Goal: Information Seeking & Learning: Learn about a topic

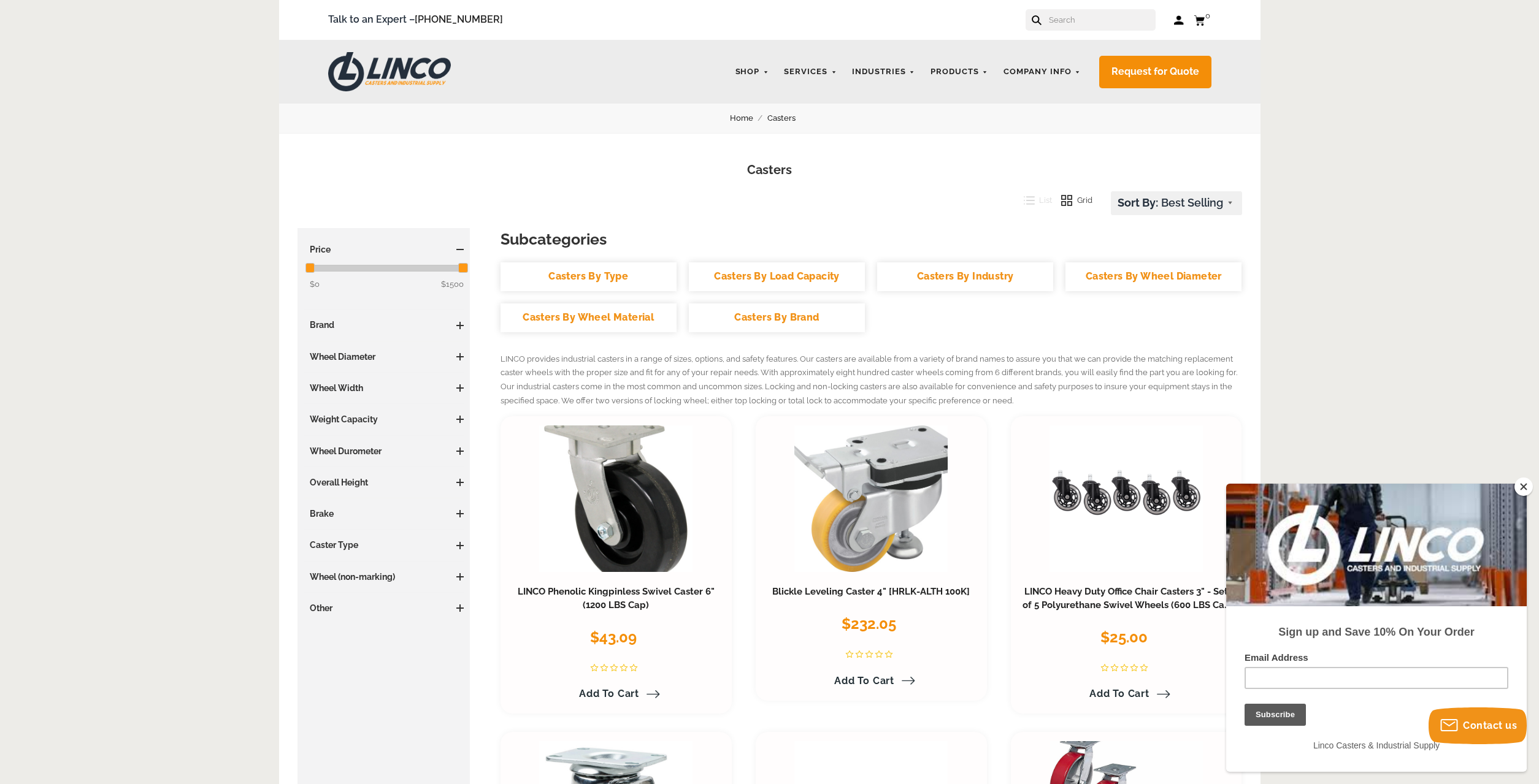
click at [462, 605] on span at bounding box center [460, 608] width 8 height 8
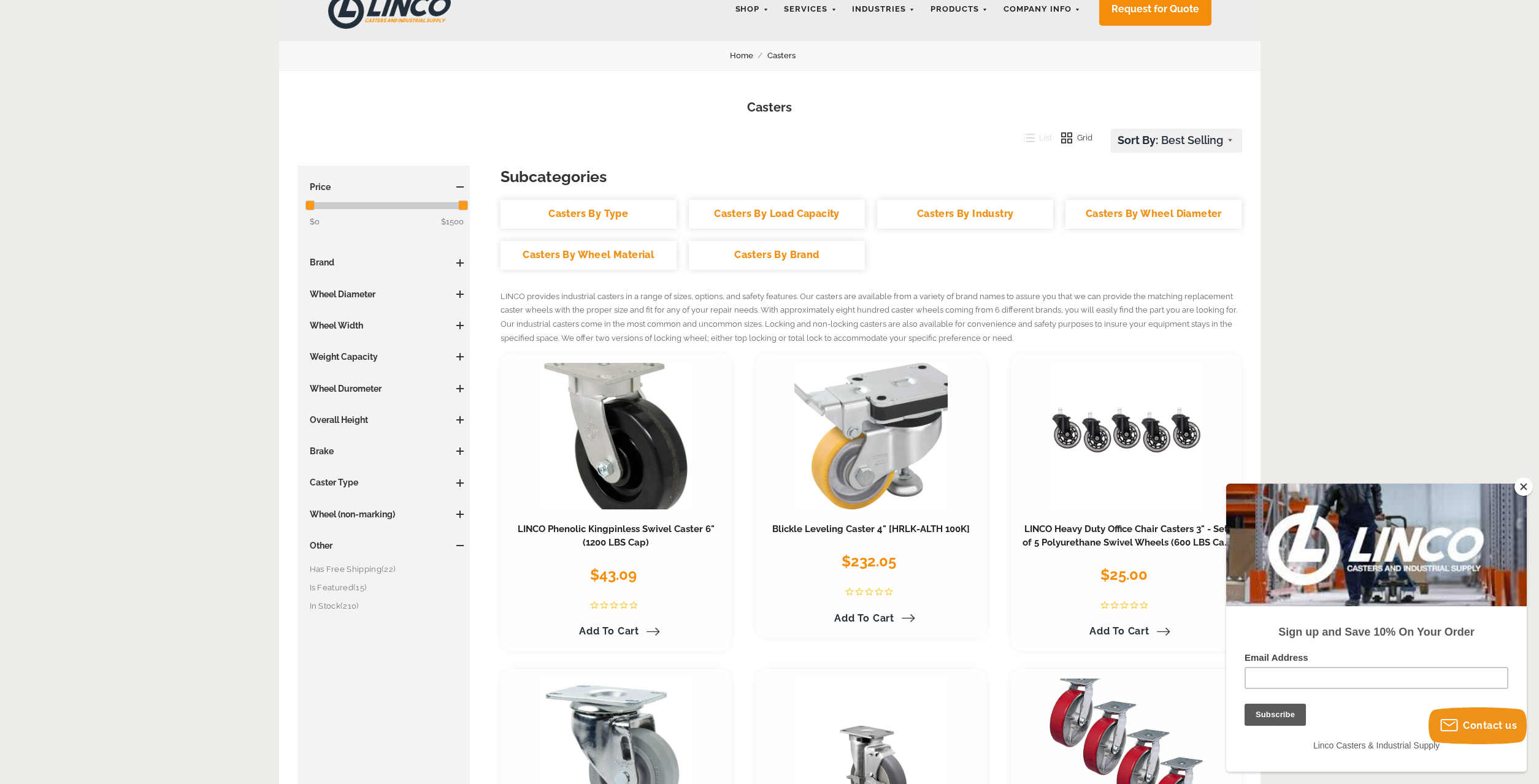
click at [457, 547] on span at bounding box center [460, 546] width 8 height 8
click at [641, 211] on link "Casters By Type" at bounding box center [588, 214] width 176 height 28
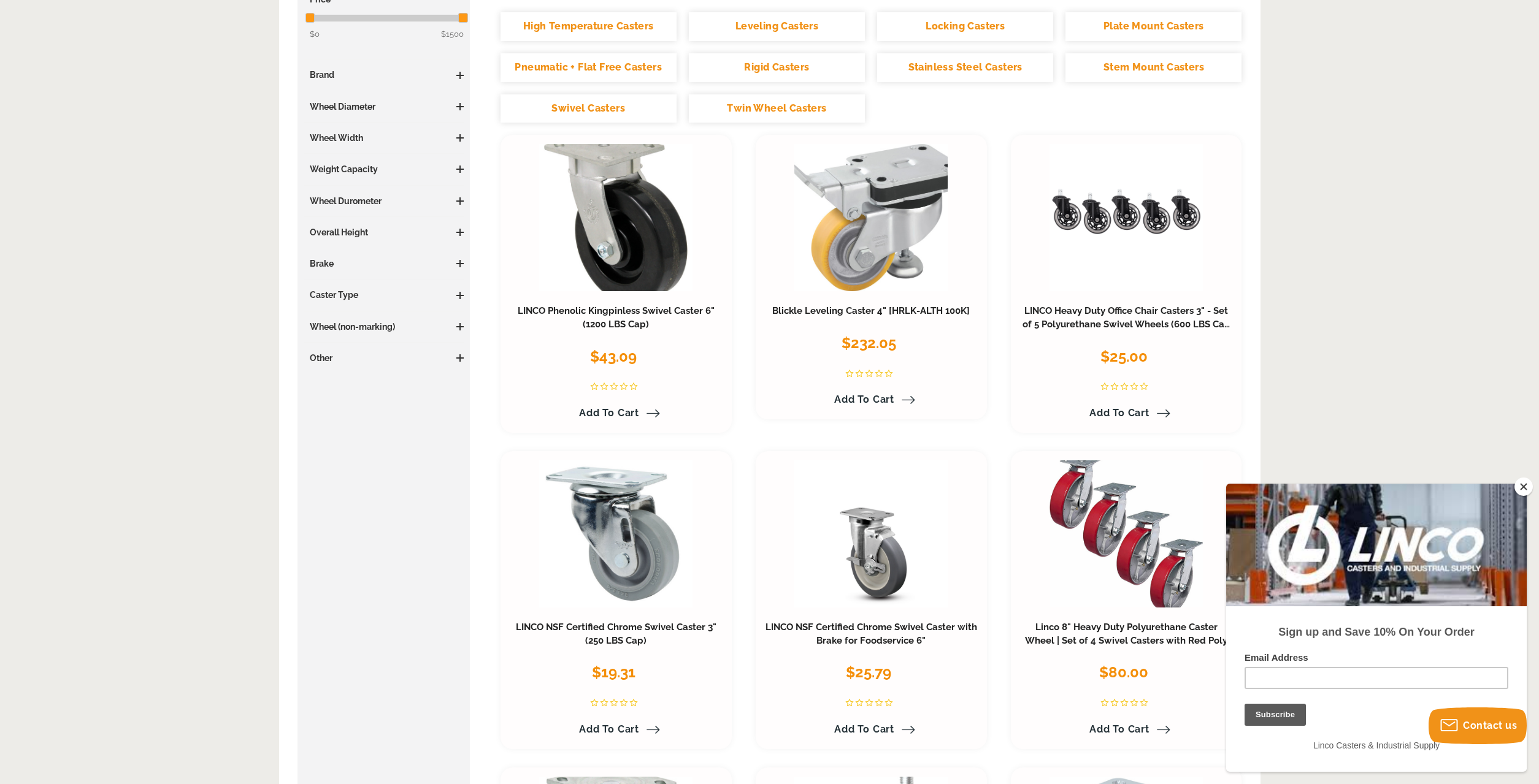
click at [1525, 488] on button "Close" at bounding box center [1523, 486] width 18 height 18
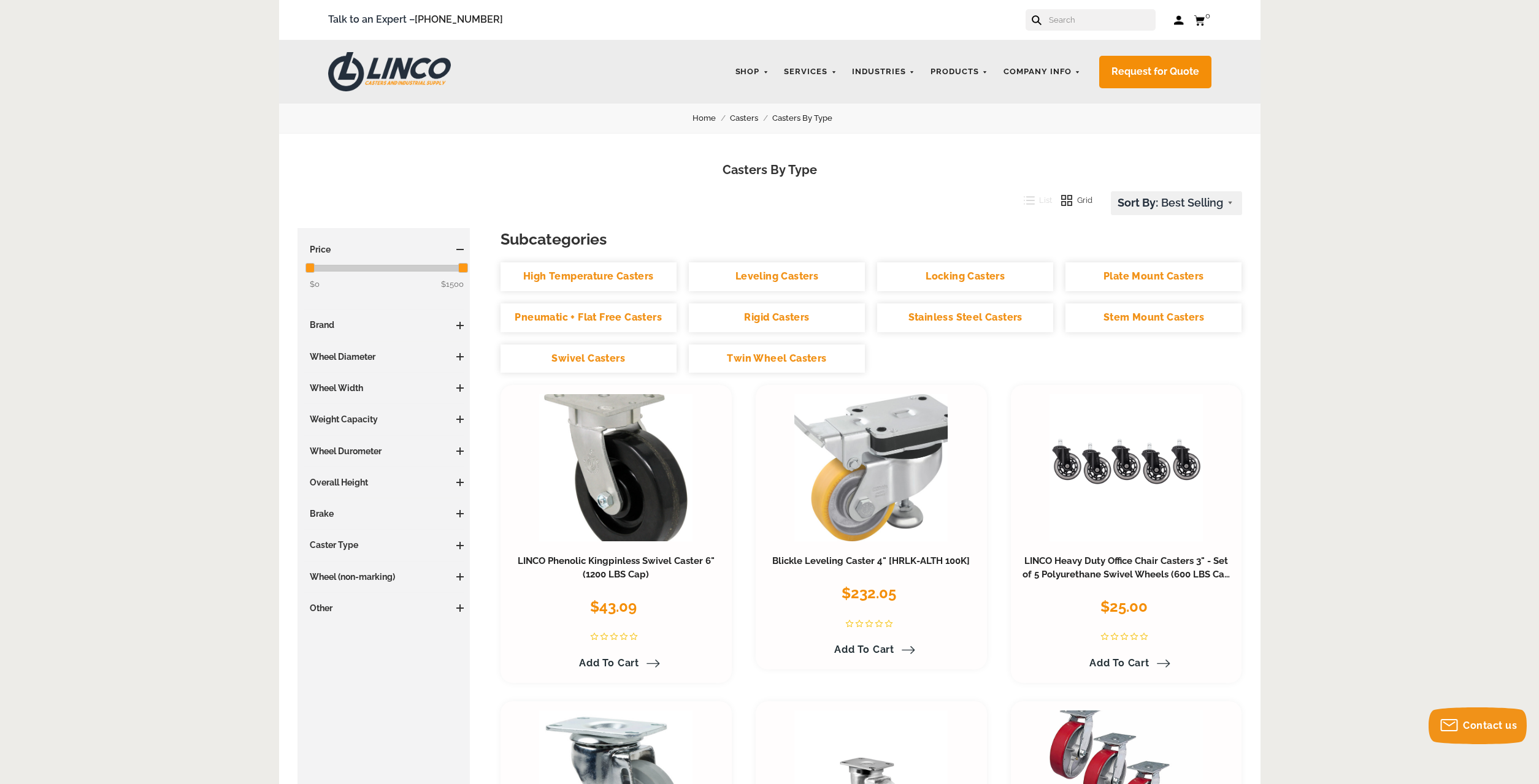
click at [1126, 323] on link "Stem Mount Casters" at bounding box center [1153, 317] width 176 height 28
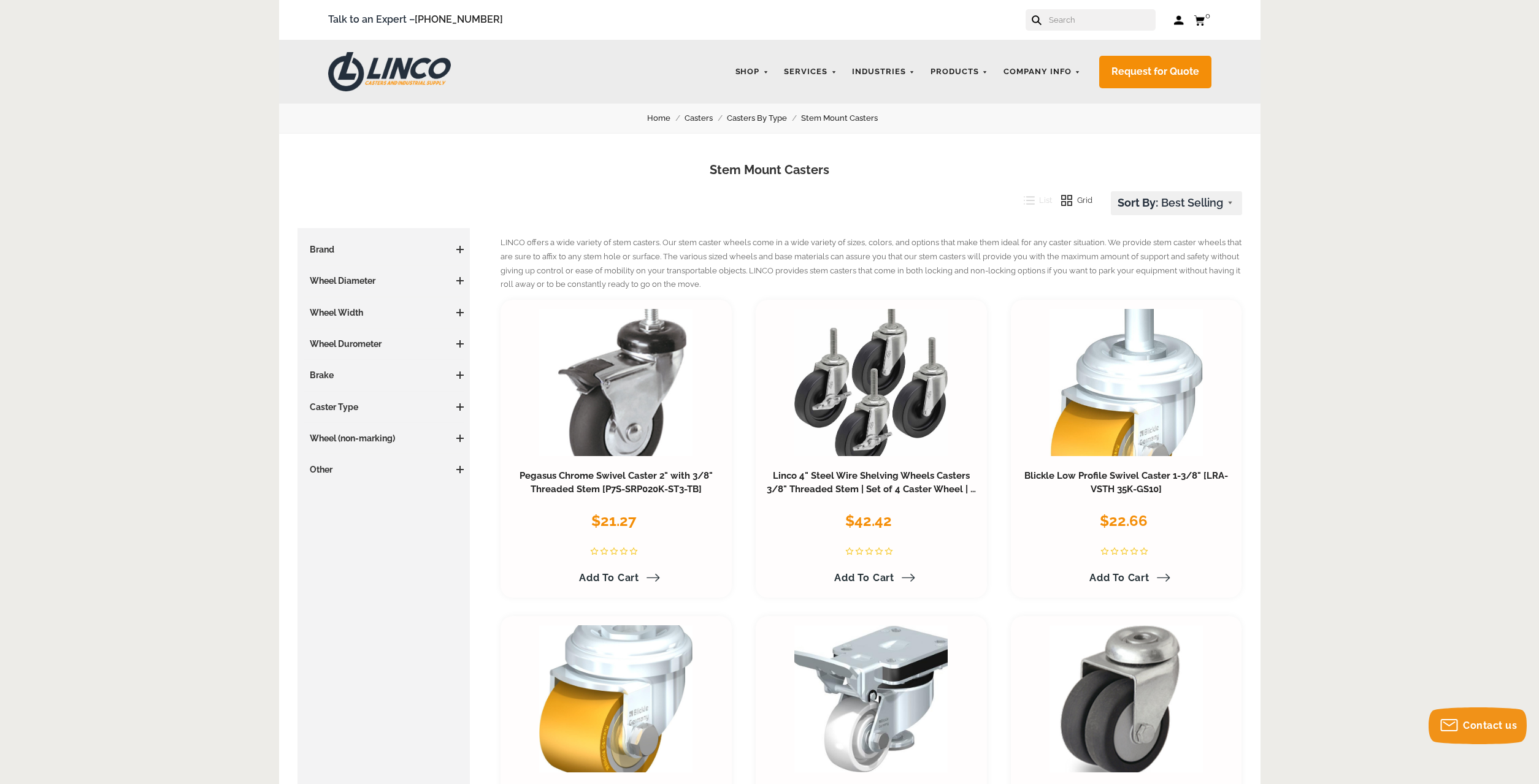
scroll to position [63, 0]
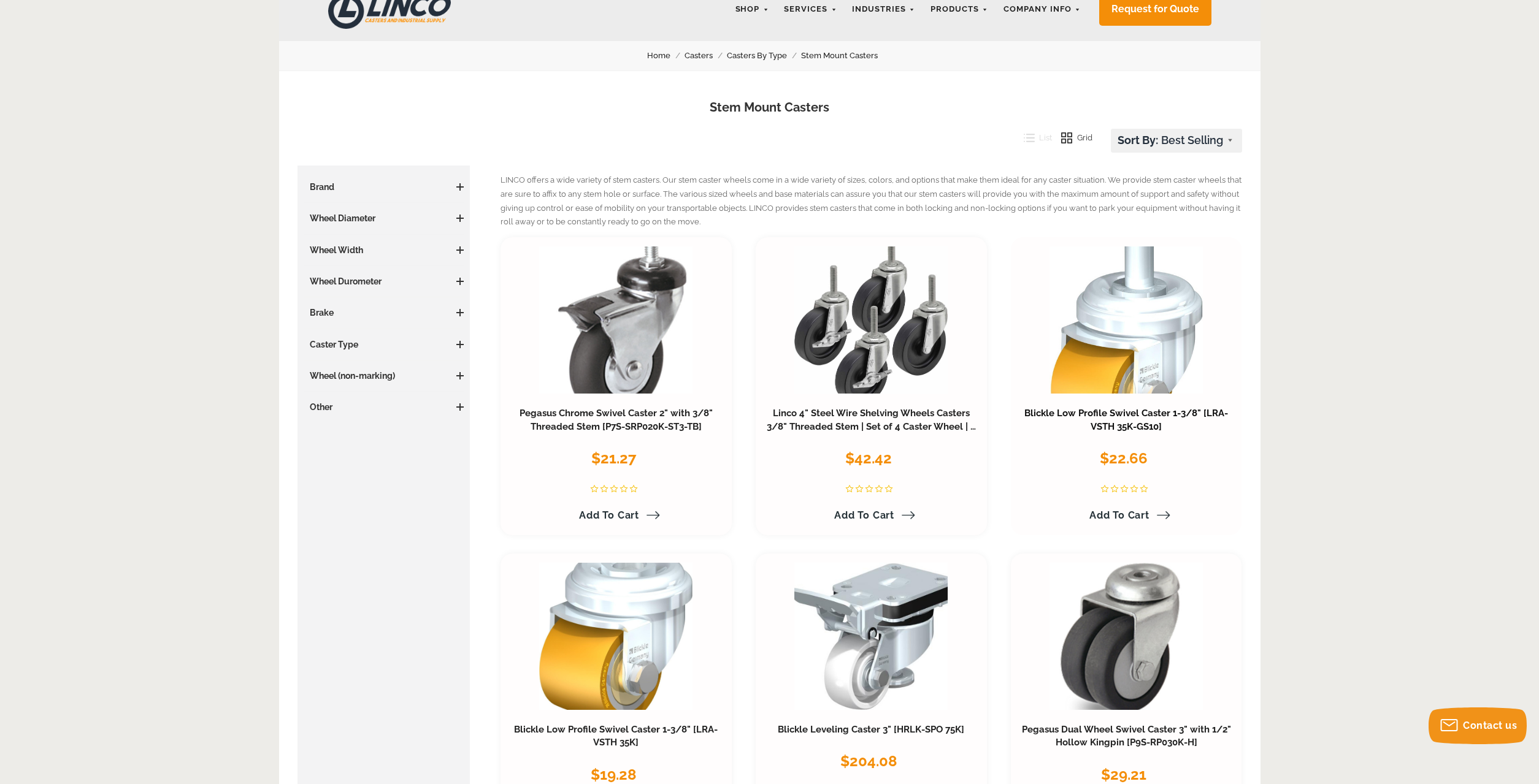
click at [1117, 415] on link "Blickle Low Profile Swivel Caster 1-3/8" [LRA-VSTH 35K-GS10]" at bounding box center [1126, 420] width 204 height 24
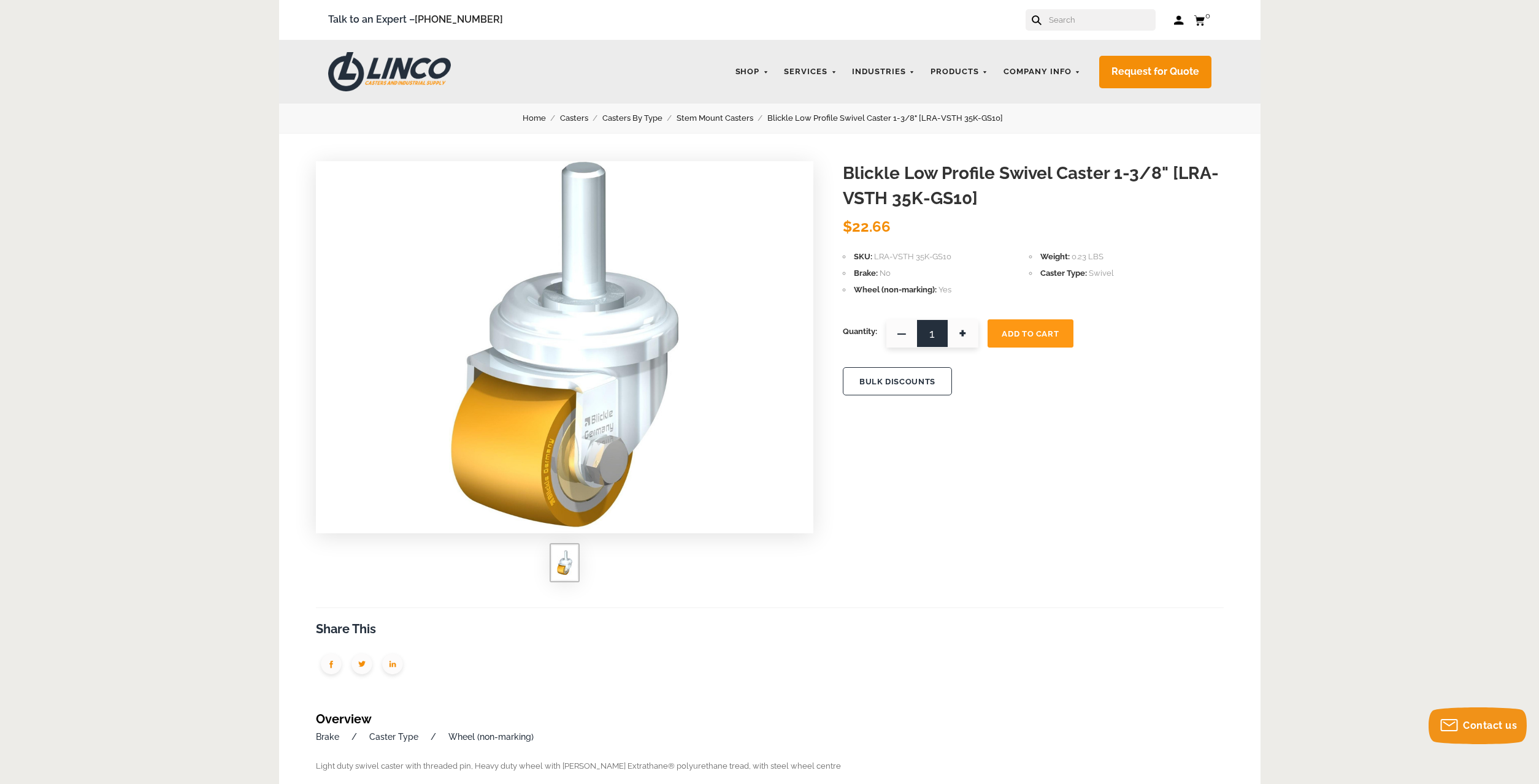
scroll to position [63, 0]
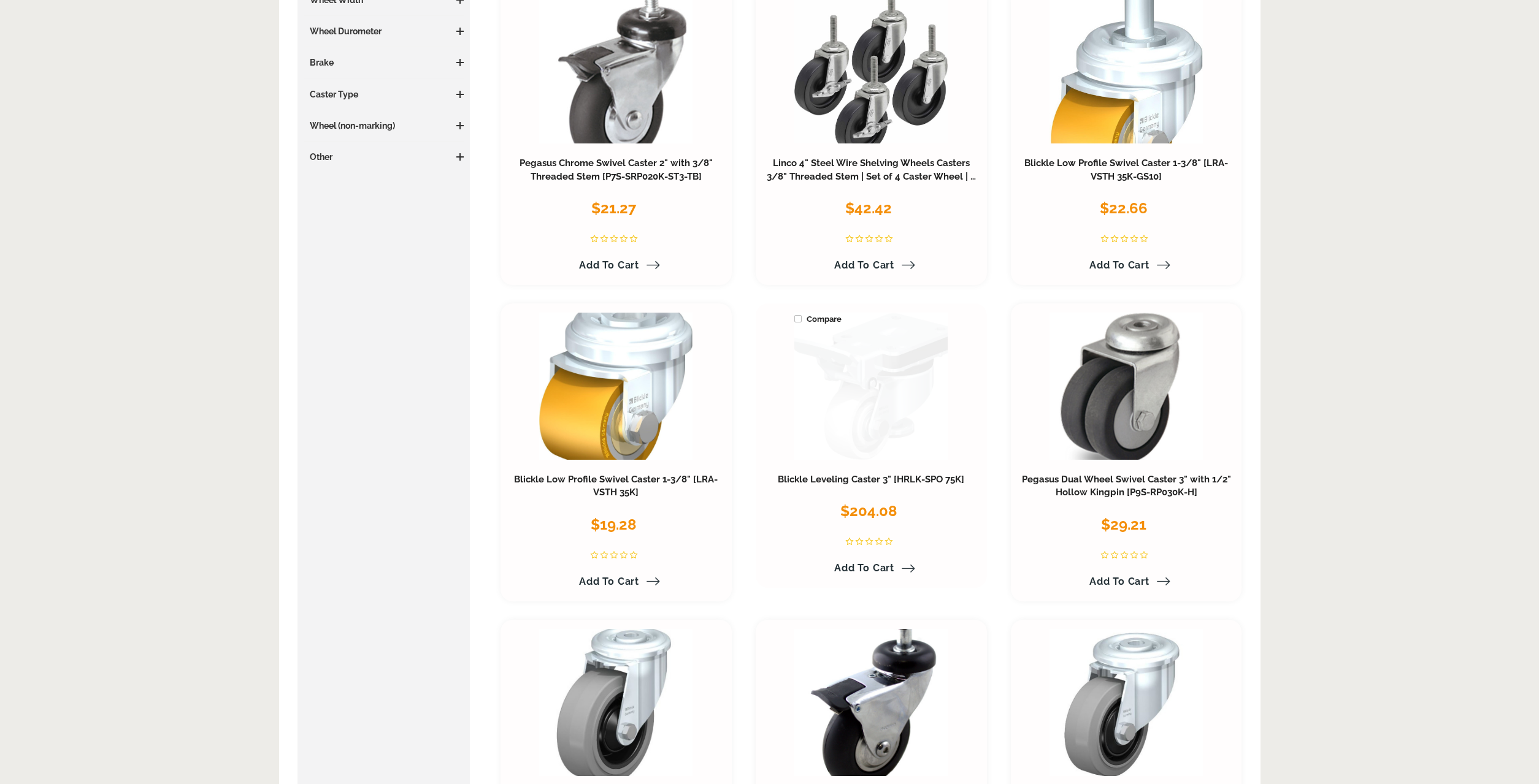
scroll to position [375, 0]
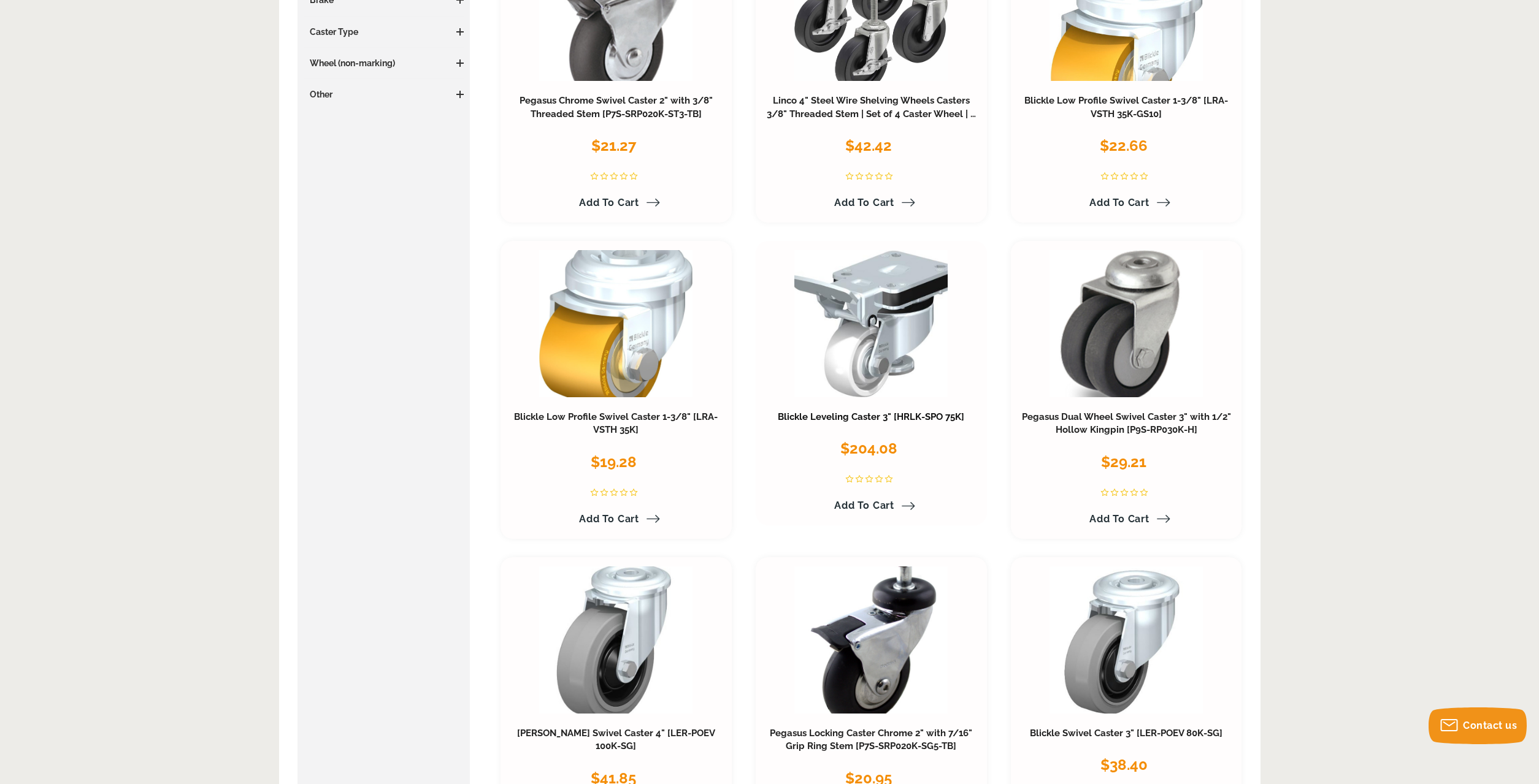
click at [909, 419] on link "Blickle Leveling Caster 3" [HRLK-SPO 75K]" at bounding box center [871, 417] width 186 height 11
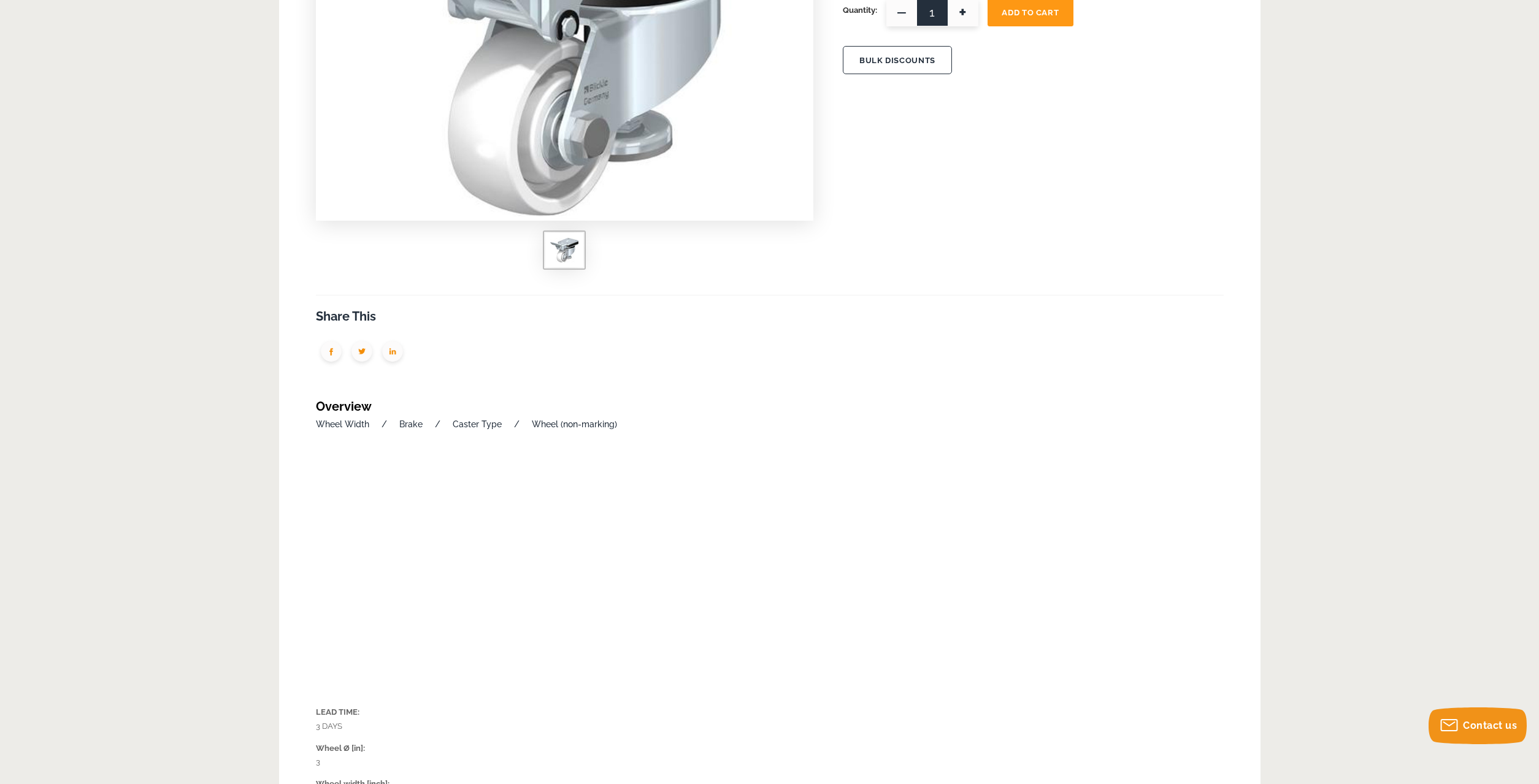
scroll to position [375, 0]
